Goal: Transaction & Acquisition: Purchase product/service

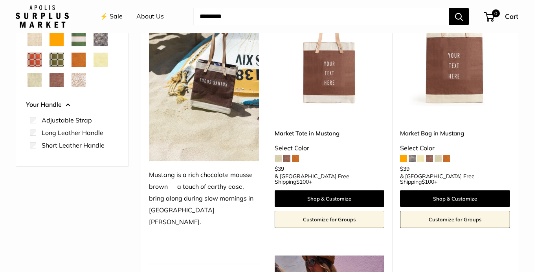
scroll to position [140, 0]
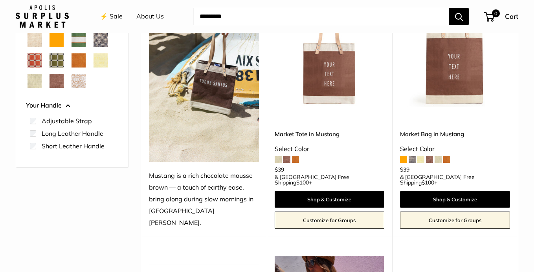
click at [0, 0] on img at bounding box center [0, 0] width 0 height 0
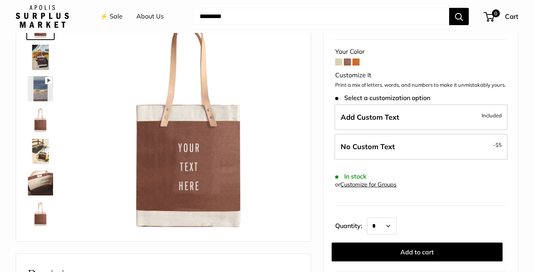
scroll to position [63, 0]
